Goal: Task Accomplishment & Management: Complete application form

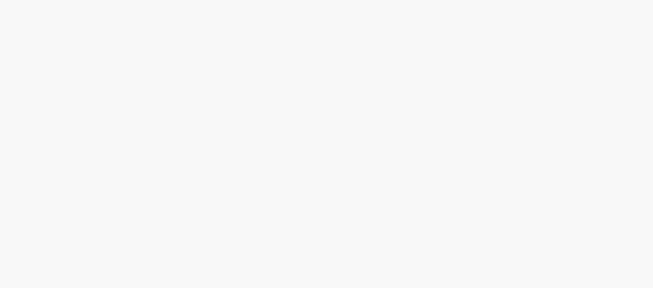
click at [530, 75] on body at bounding box center [326, 144] width 653 height 288
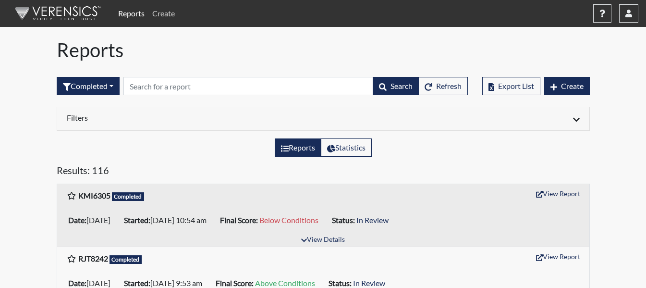
click at [167, 9] on link "Create" at bounding box center [163, 13] width 30 height 19
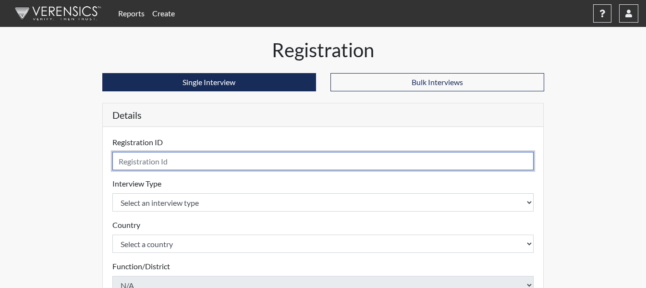
click at [242, 147] on div "Registration ID Please provide a registration ID." at bounding box center [323, 153] width 422 height 34
click at [238, 162] on input "text" at bounding box center [323, 161] width 422 height 18
type input "JDS8873"
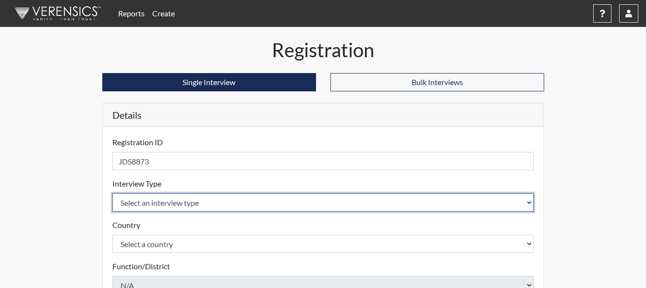
click at [226, 204] on select "Select an interview type Corrections Pre-Employment" at bounding box center [323, 202] width 422 height 18
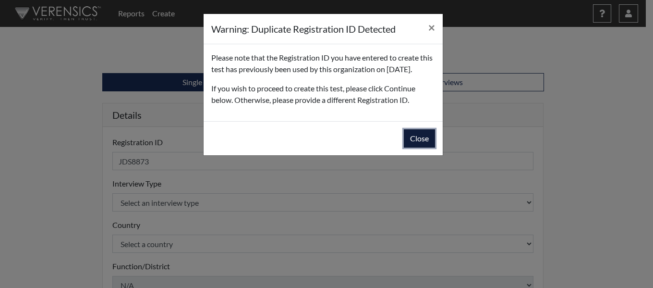
click at [416, 147] on button "Close" at bounding box center [419, 138] width 31 height 18
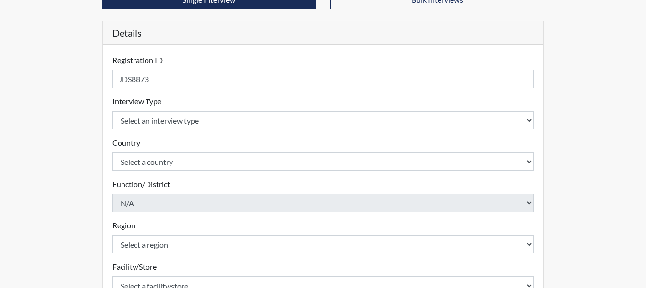
scroll to position [96, 0]
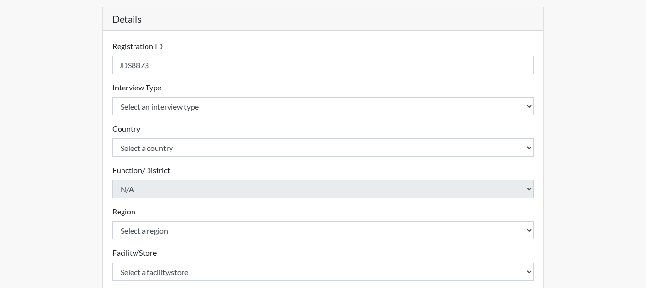
click at [227, 95] on div "Interview Type Select an interview type Corrections Pre-Employment Please selec…" at bounding box center [323, 99] width 422 height 34
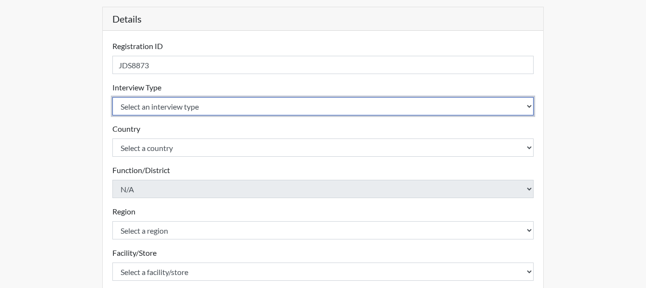
click at [226, 108] on select "Select an interview type Corrections Pre-Employment" at bounding box center [323, 106] width 422 height 18
select select "ff733e93-e1bf-11ea-9c9f-0eff0cf7eb8f"
click at [112, 97] on select "Select an interview type Corrections Pre-Employment" at bounding box center [323, 106] width 422 height 18
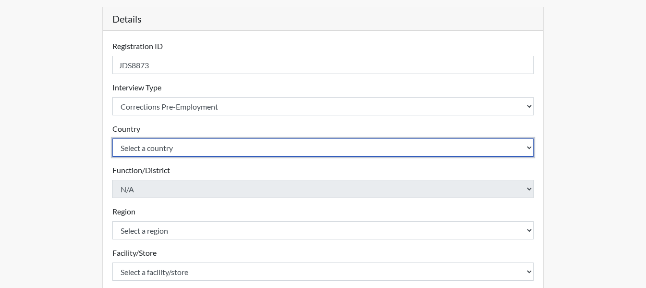
click at [275, 149] on select "Select a country [GEOGRAPHIC_DATA] [GEOGRAPHIC_DATA]" at bounding box center [323, 147] width 422 height 18
select select "united-states-of-[GEOGRAPHIC_DATA]"
click at [112, 138] on select "Select a country [GEOGRAPHIC_DATA] [GEOGRAPHIC_DATA]" at bounding box center [323, 147] width 422 height 18
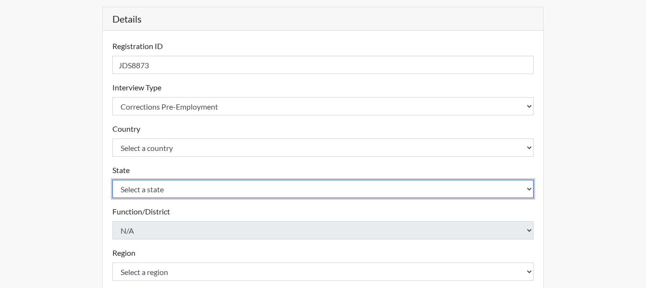
click at [279, 186] on select "Select a state [US_STATE] [US_STATE] [US_STATE] [US_STATE] [US_STATE] [US_STATE…" at bounding box center [323, 189] width 422 height 18
select select "GA"
click at [112, 180] on select "Select a state [US_STATE] [US_STATE] [US_STATE] [US_STATE] [US_STATE] [US_STATE…" at bounding box center [323, 189] width 422 height 18
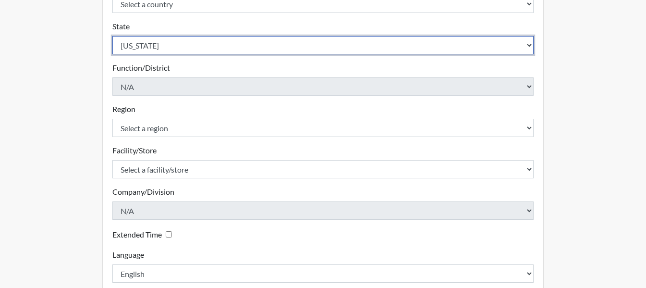
scroll to position [240, 0]
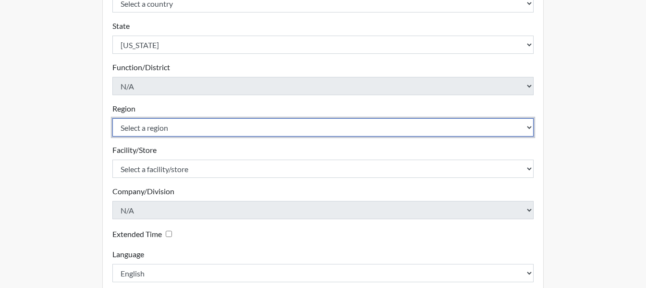
click at [348, 135] on select "Select a region [GEOGRAPHIC_DATA]" at bounding box center [323, 127] width 422 height 18
select select "743fb50d-a618-40f0-9631-f2ad6878b8a9"
click at [112, 118] on select "Select a region [GEOGRAPHIC_DATA]" at bounding box center [323, 127] width 422 height 18
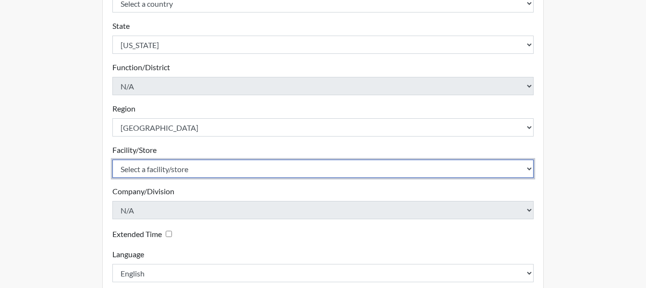
click at [330, 172] on select "Select a facility/store Treutlen PDC" at bounding box center [323, 169] width 422 height 18
select select "04ffa620-10f3-4a0c-a44a-f5e8e6573a78"
click at [112, 160] on select "Select a facility/store Treutlen PDC" at bounding box center [323, 169] width 422 height 18
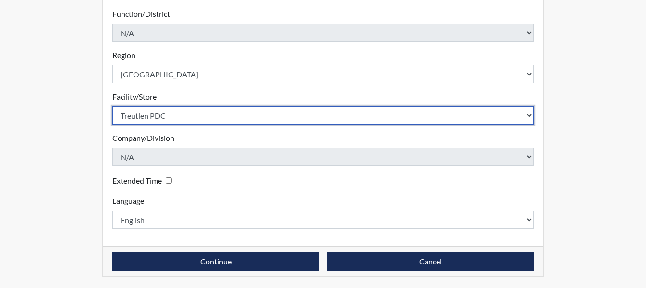
scroll to position [294, 0]
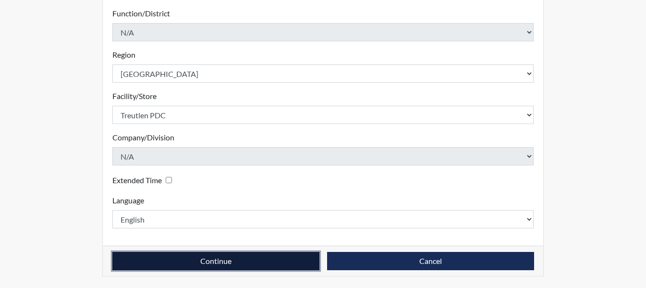
click at [203, 255] on button "Continue" at bounding box center [215, 261] width 207 height 18
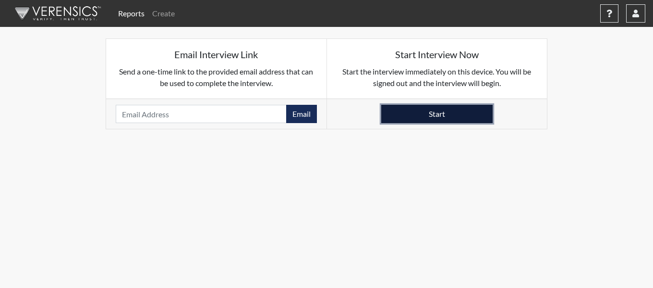
click at [456, 116] on button "Start" at bounding box center [436, 114] width 111 height 18
